Goal: Communication & Community: Answer question/provide support

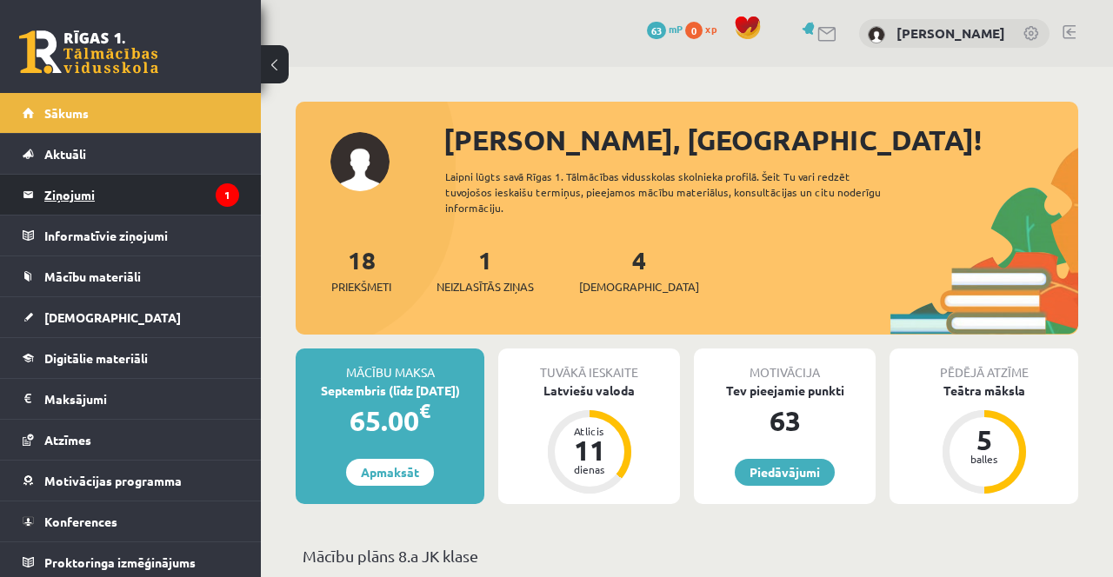
click at [59, 202] on legend "Ziņojumi 1" at bounding box center [141, 195] width 195 height 40
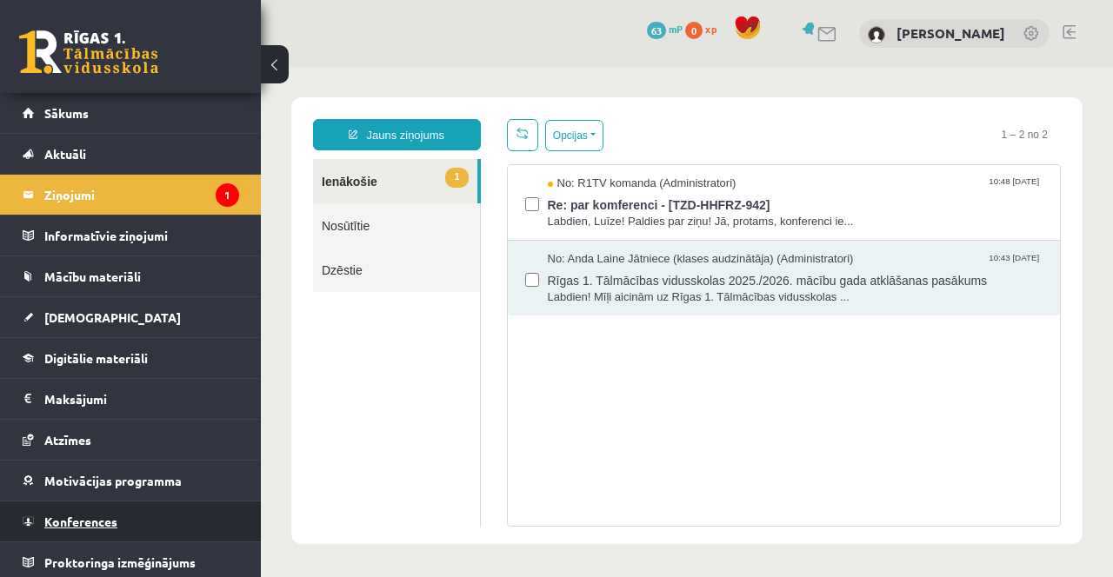
click at [205, 523] on link "Konferences" at bounding box center [131, 522] width 217 height 40
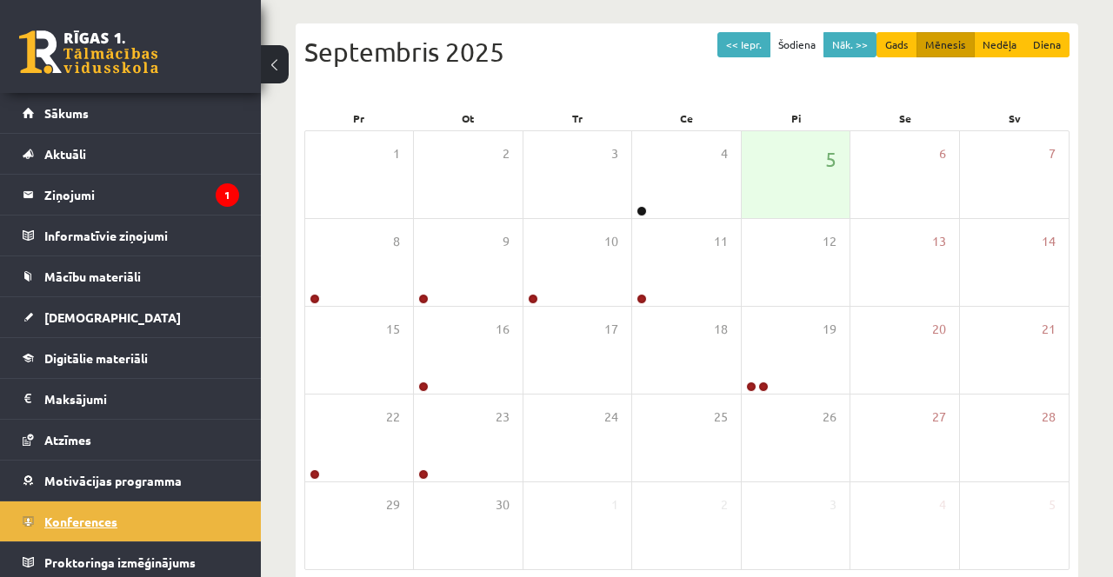
scroll to position [197, 0]
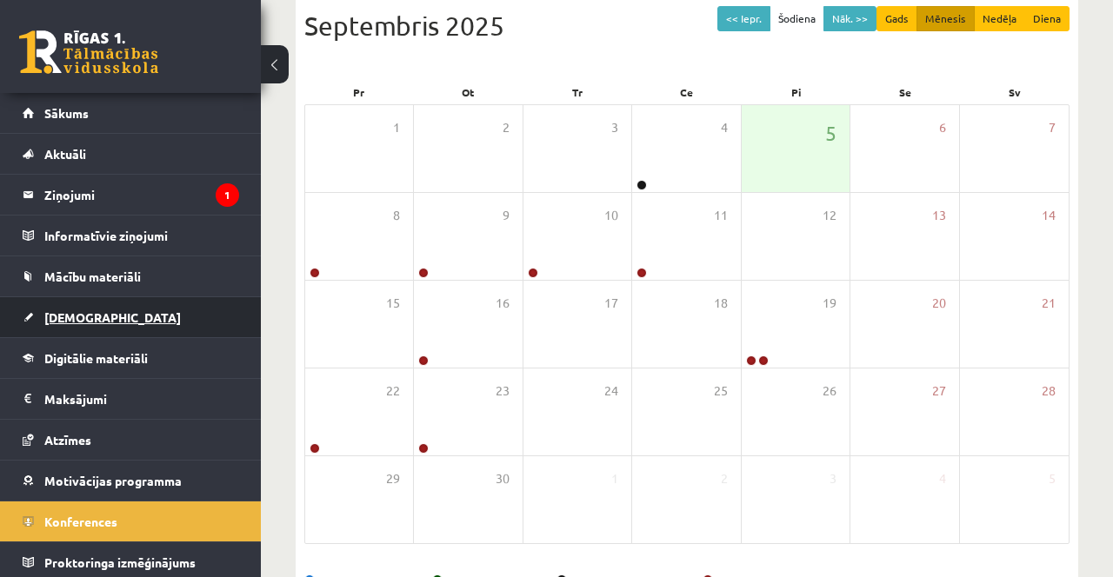
click at [48, 321] on span "[DEMOGRAPHIC_DATA]" at bounding box center [112, 318] width 137 height 16
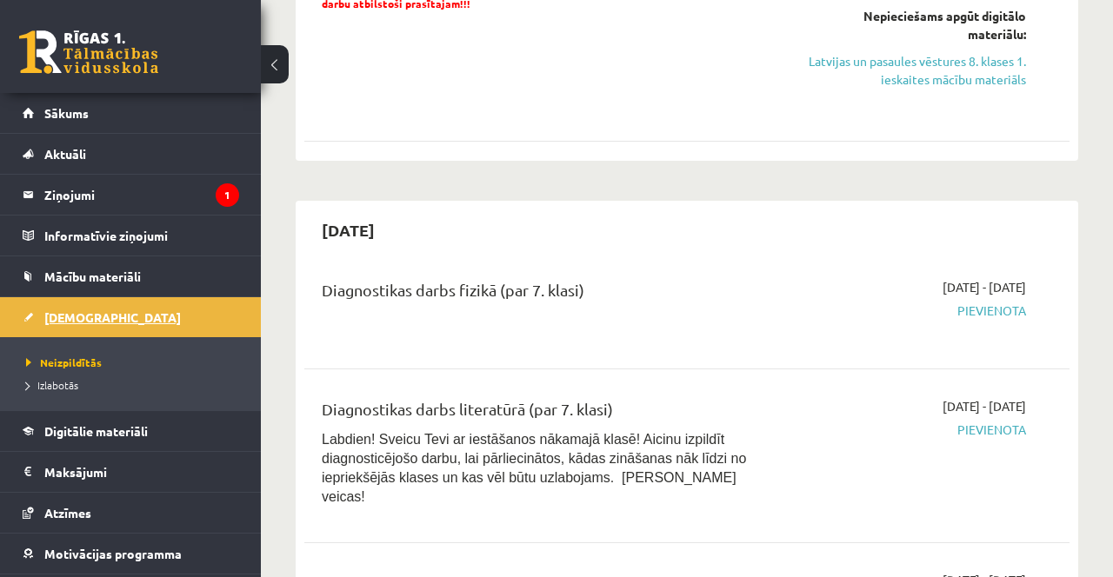
scroll to position [1136, 0]
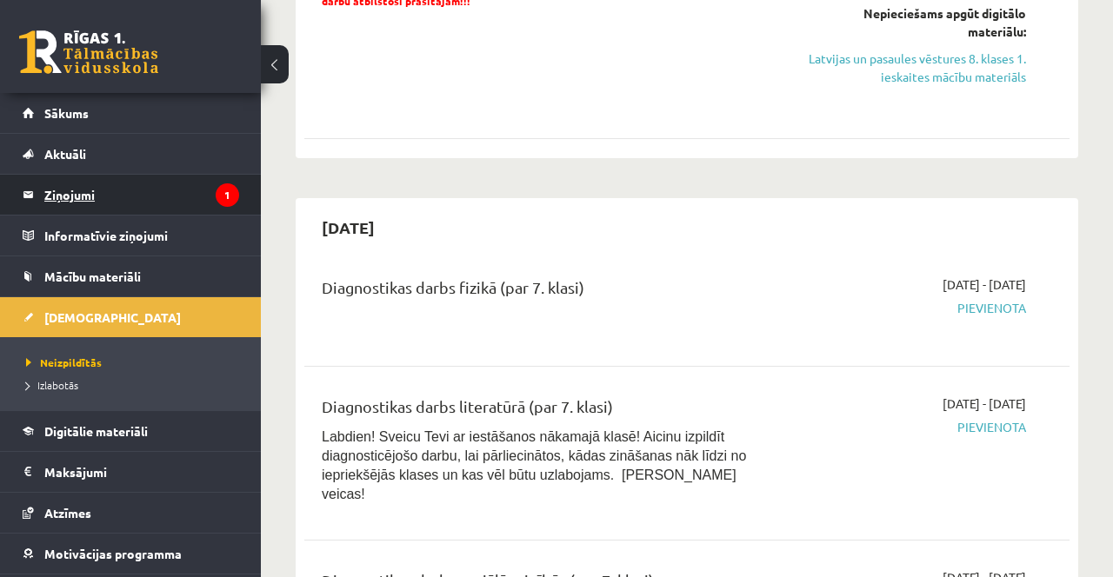
click at [57, 195] on legend "Ziņojumi 1" at bounding box center [141, 195] width 195 height 40
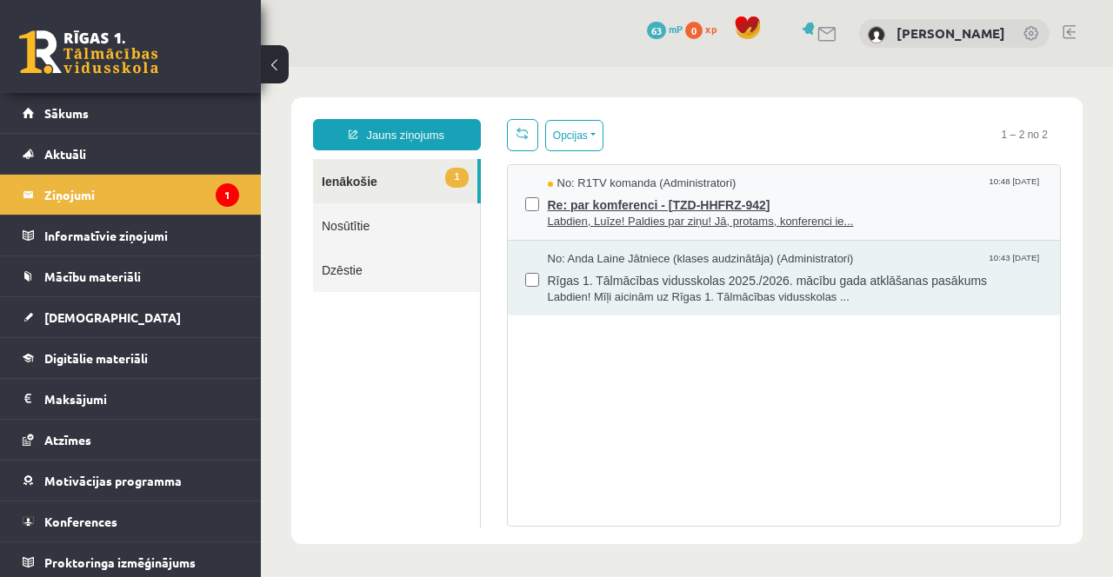
click at [689, 203] on span "Re: par komferenci - [TZD-HHFRZ-942]" at bounding box center [796, 203] width 496 height 22
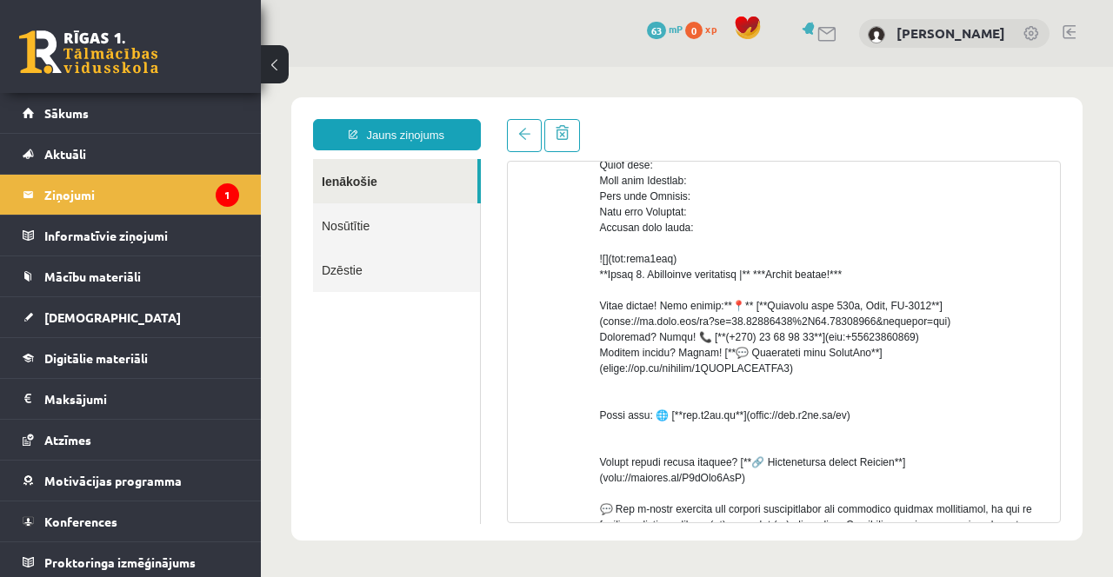
scroll to position [404, 0]
